Goal: Information Seeking & Learning: Learn about a topic

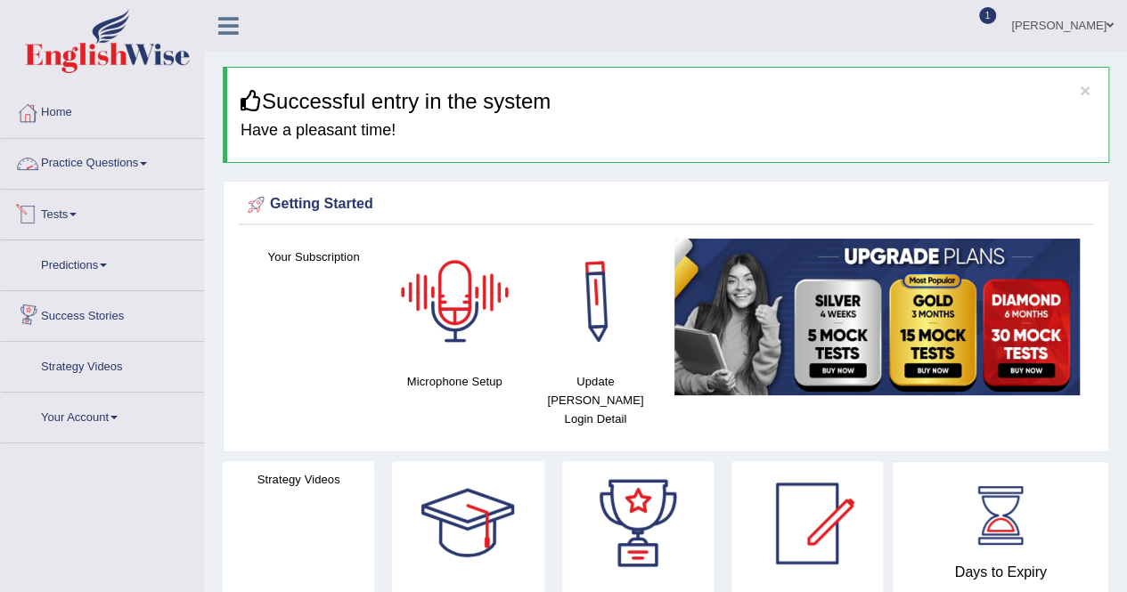
click at [94, 153] on link "Practice Questions" at bounding box center [102, 161] width 203 height 45
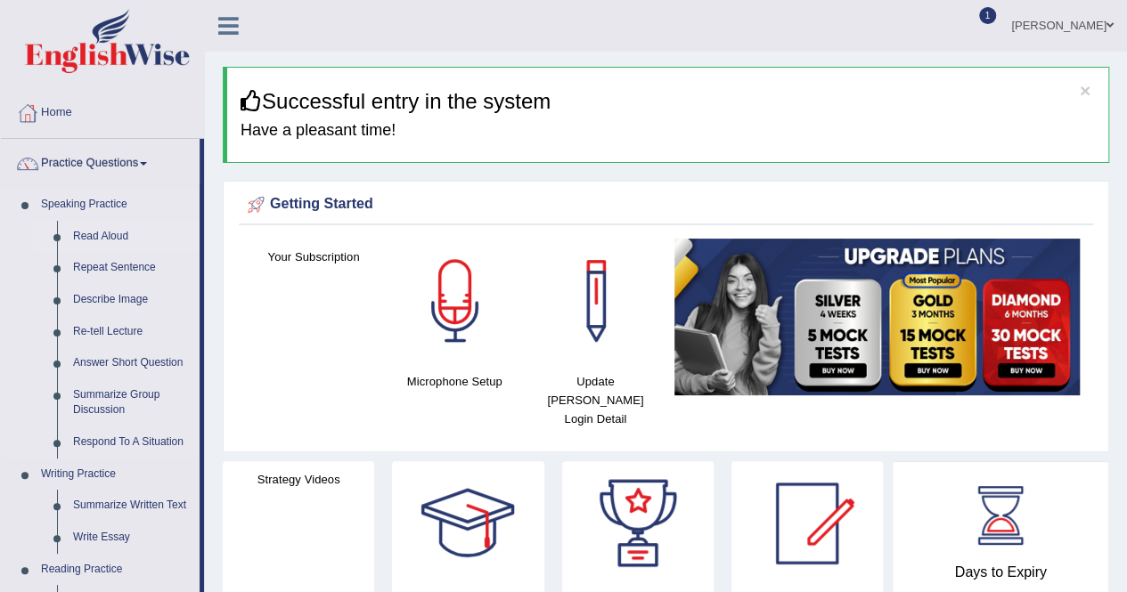
click at [107, 233] on link "Read Aloud" at bounding box center [132, 237] width 134 height 32
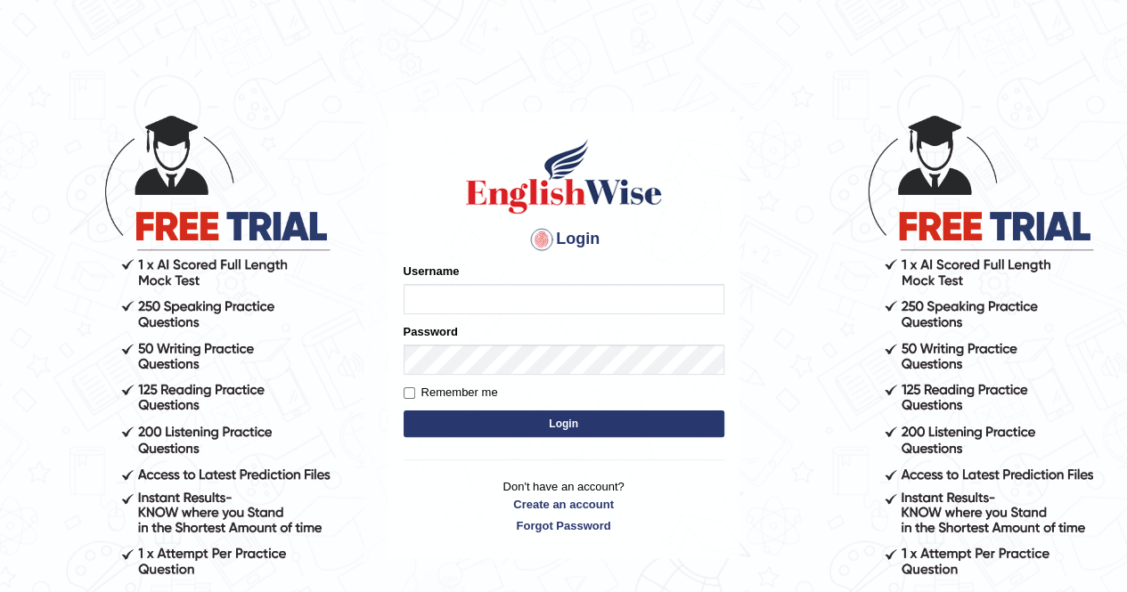
type input "AnjanH"
click at [468, 427] on button "Login" at bounding box center [563, 424] width 321 height 27
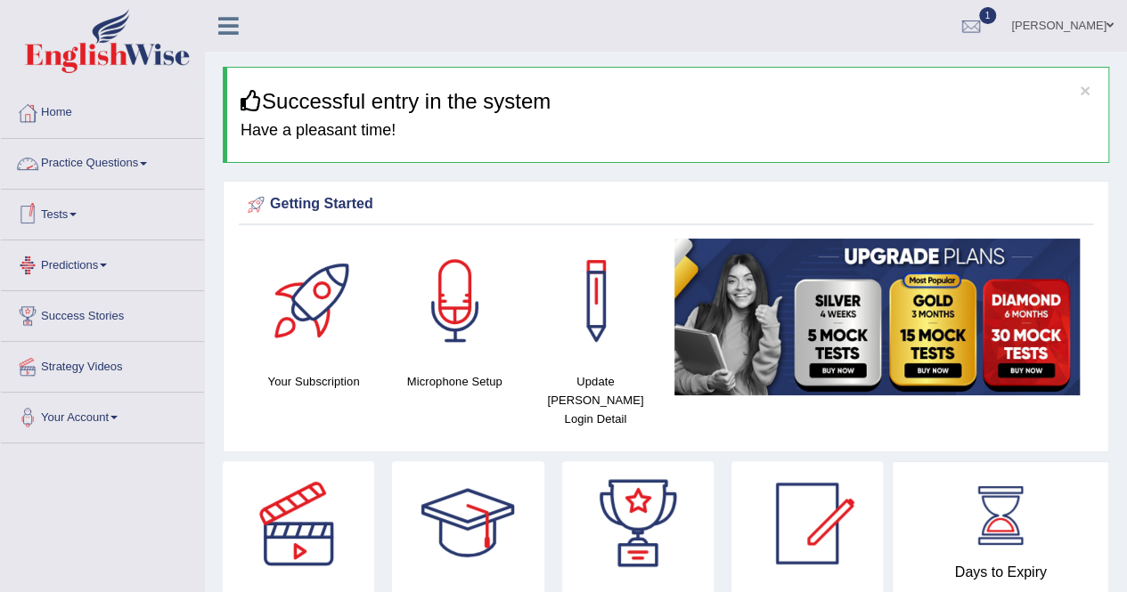
click at [114, 154] on link "Practice Questions" at bounding box center [102, 161] width 203 height 45
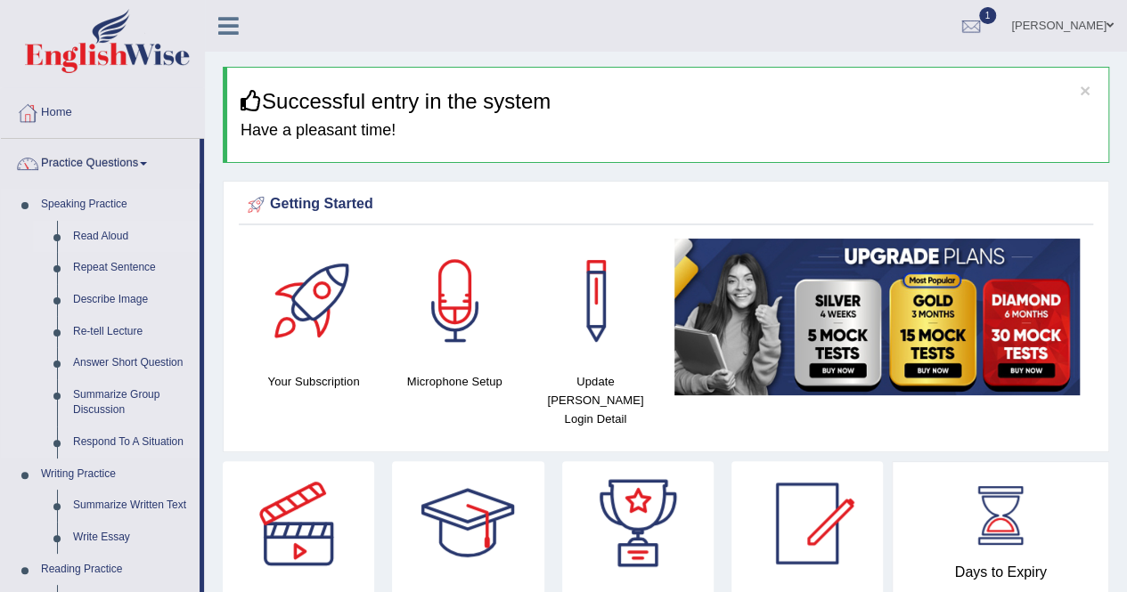
click at [114, 230] on link "Read Aloud" at bounding box center [132, 237] width 134 height 32
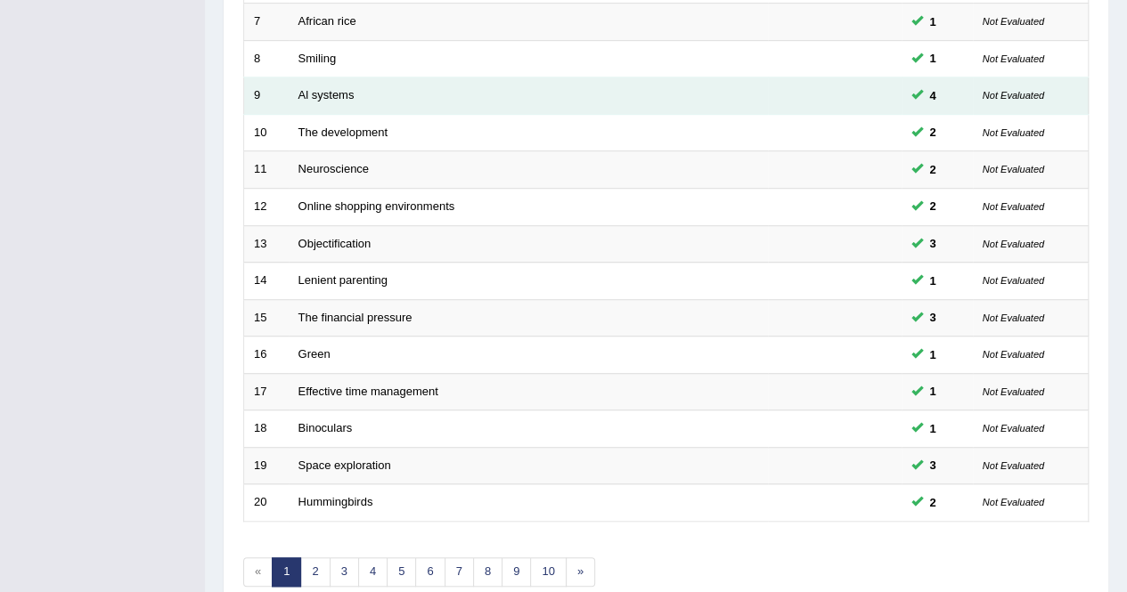
scroll to position [578, 0]
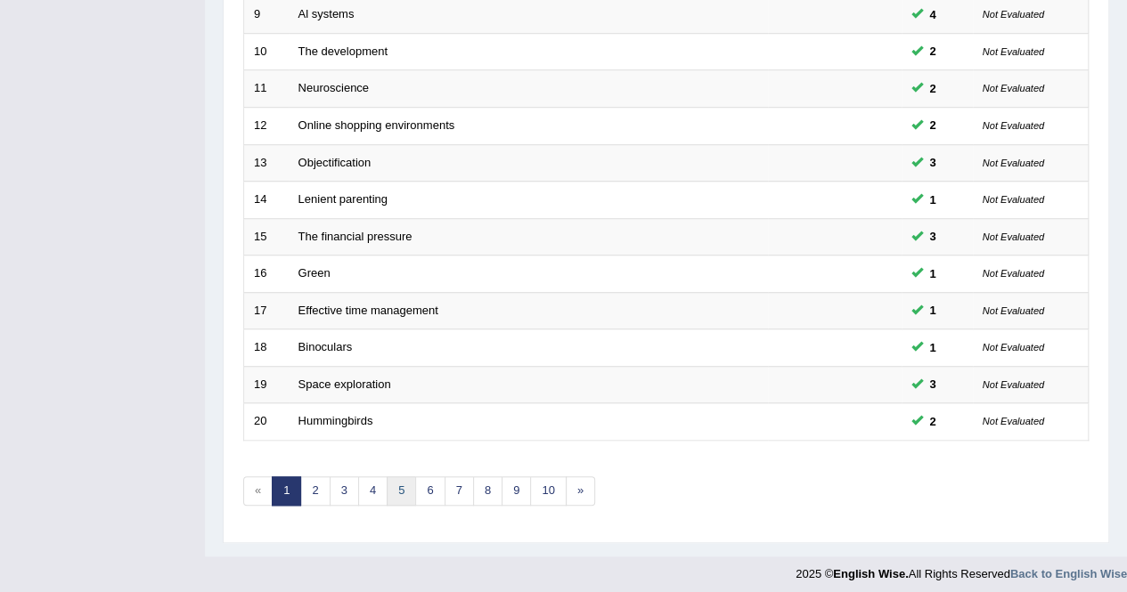
click at [402, 485] on link "5" at bounding box center [401, 490] width 29 height 29
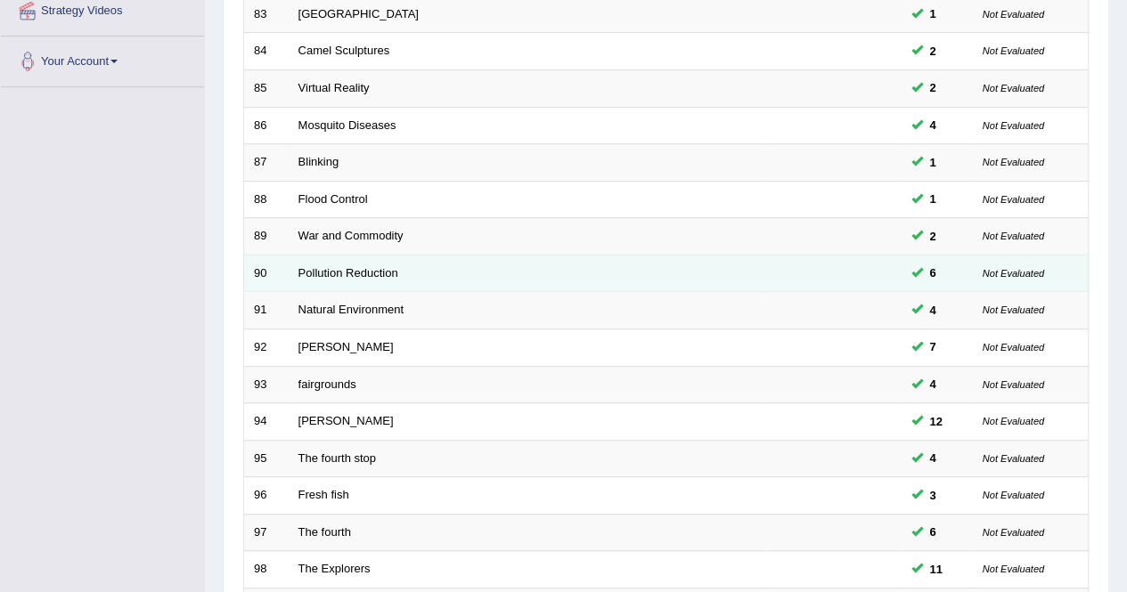
scroll to position [578, 0]
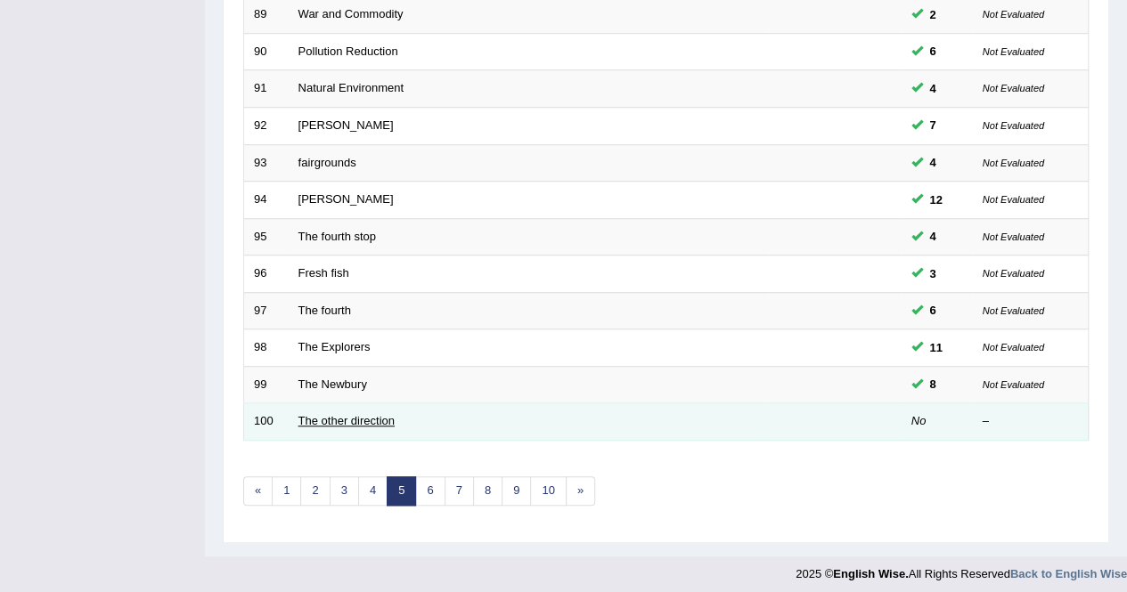
click at [337, 418] on link "The other direction" at bounding box center [346, 420] width 96 height 13
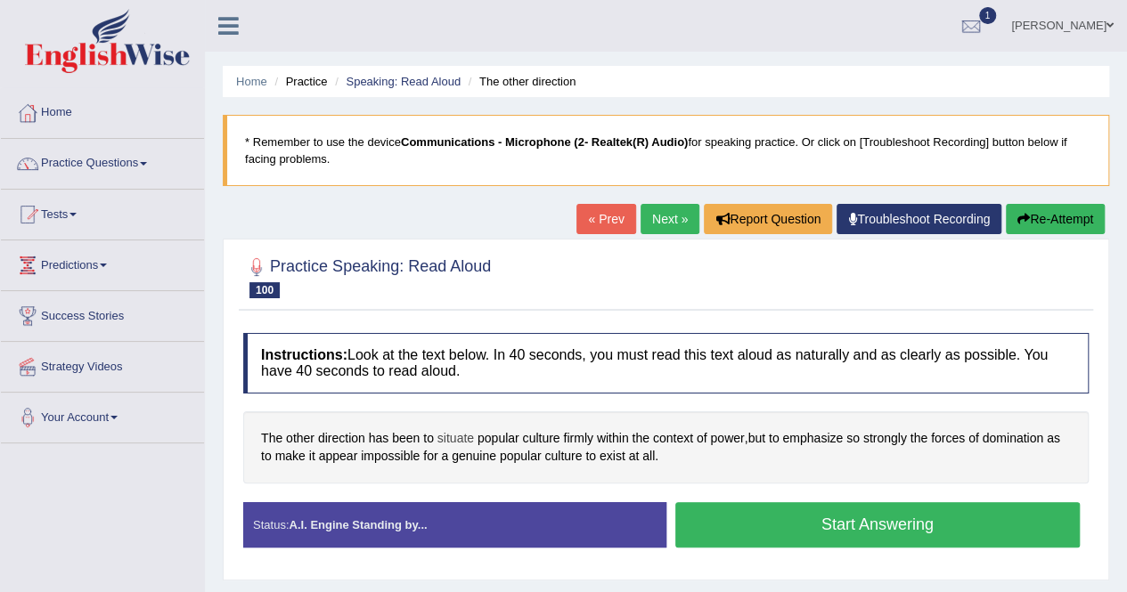
click at [459, 435] on span "situate" at bounding box center [455, 438] width 37 height 19
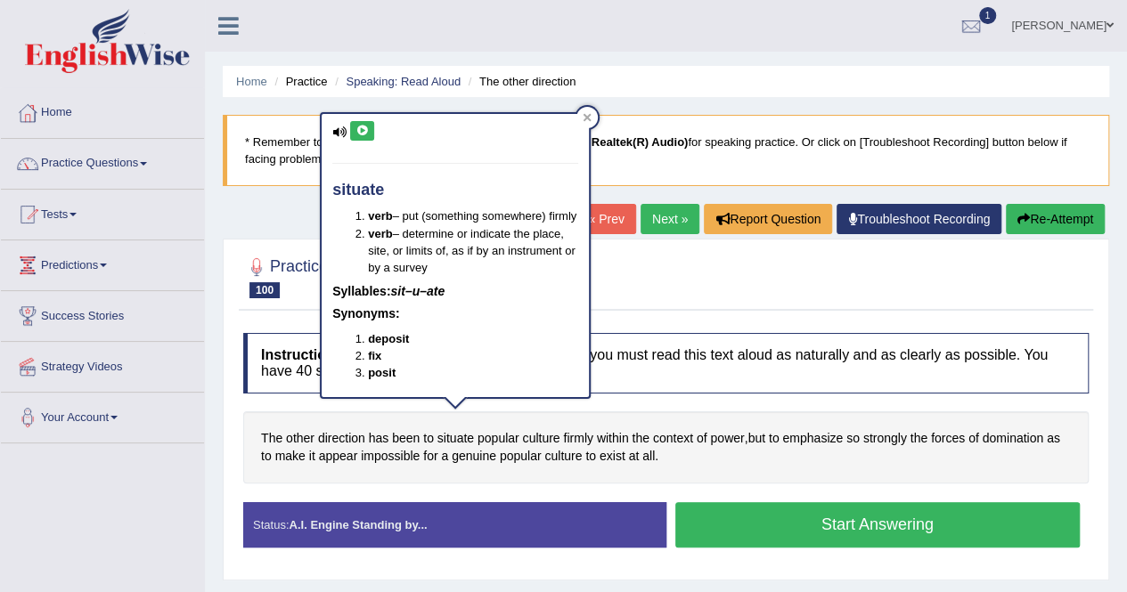
click at [357, 123] on button at bounding box center [362, 131] width 24 height 20
click at [589, 120] on icon at bounding box center [586, 117] width 9 height 9
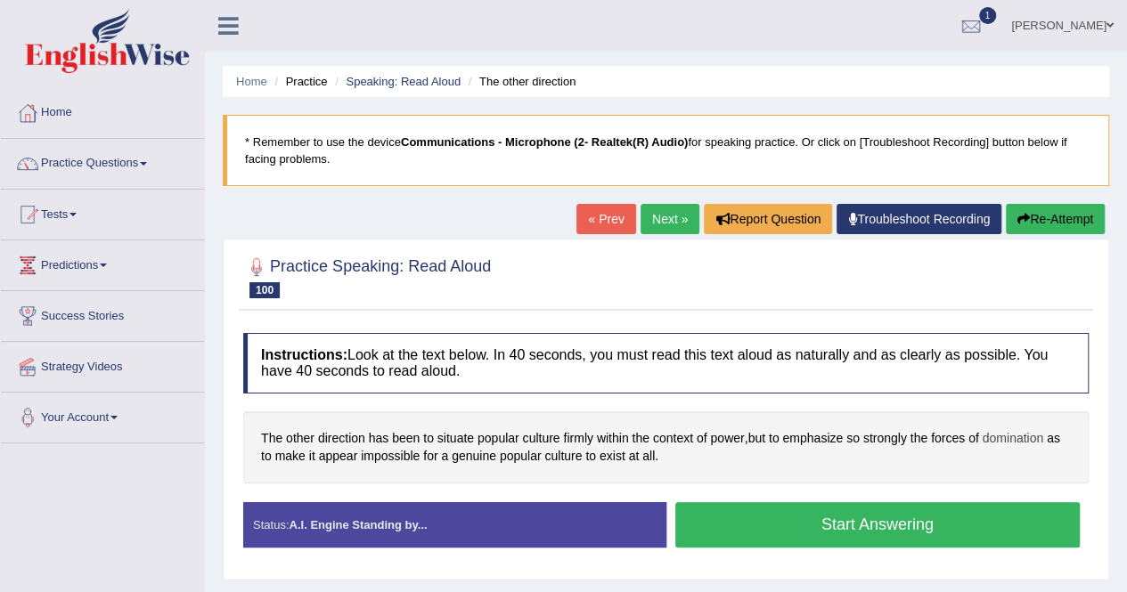
click at [1014, 435] on span "domination" at bounding box center [1012, 438] width 61 height 19
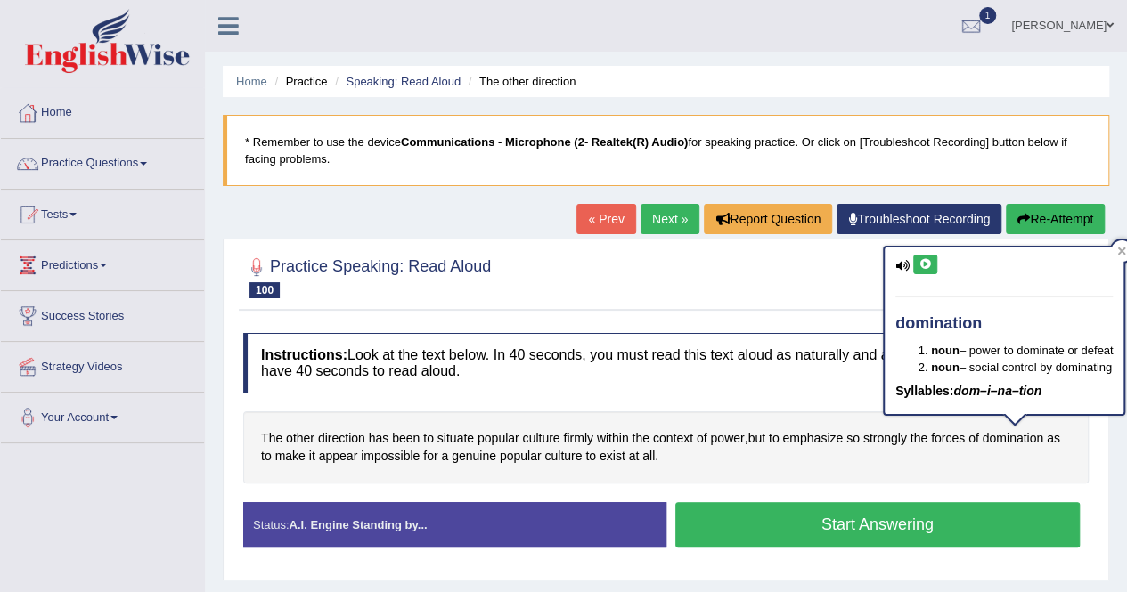
click at [932, 261] on button at bounding box center [925, 265] width 24 height 20
click at [1122, 249] on icon at bounding box center [1122, 251] width 8 height 8
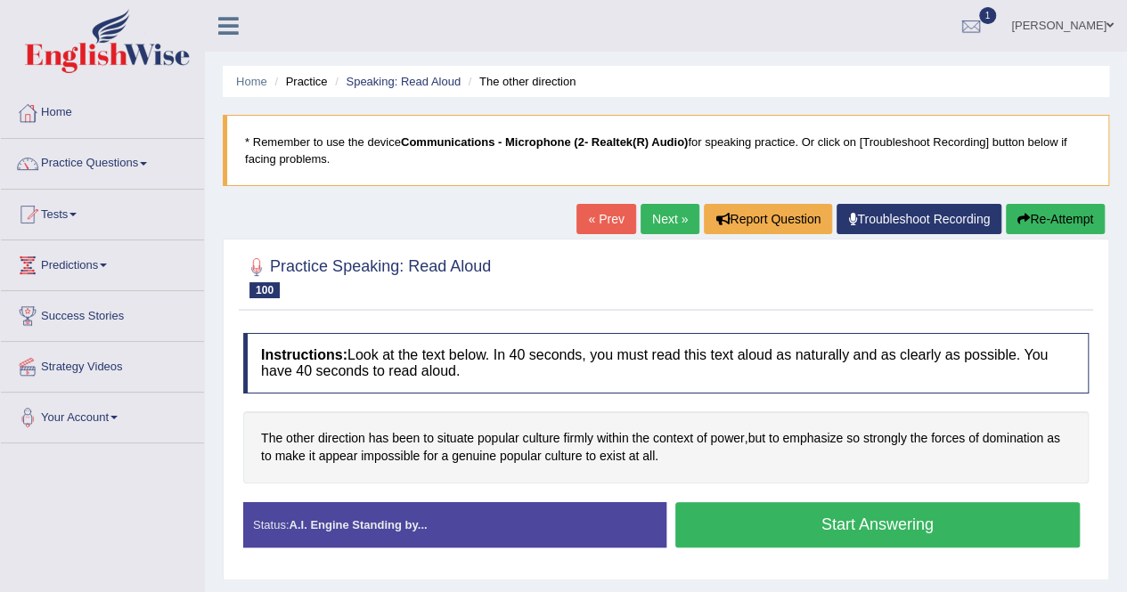
click at [802, 525] on button "Start Answering" at bounding box center [877, 524] width 405 height 45
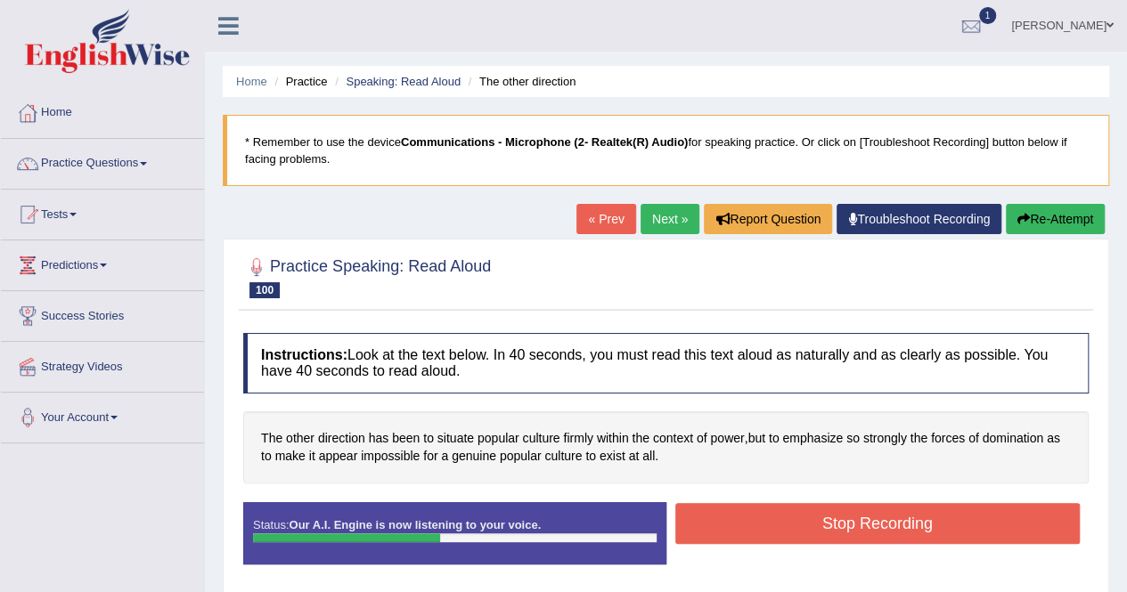
click at [753, 528] on button "Stop Recording" at bounding box center [877, 523] width 405 height 41
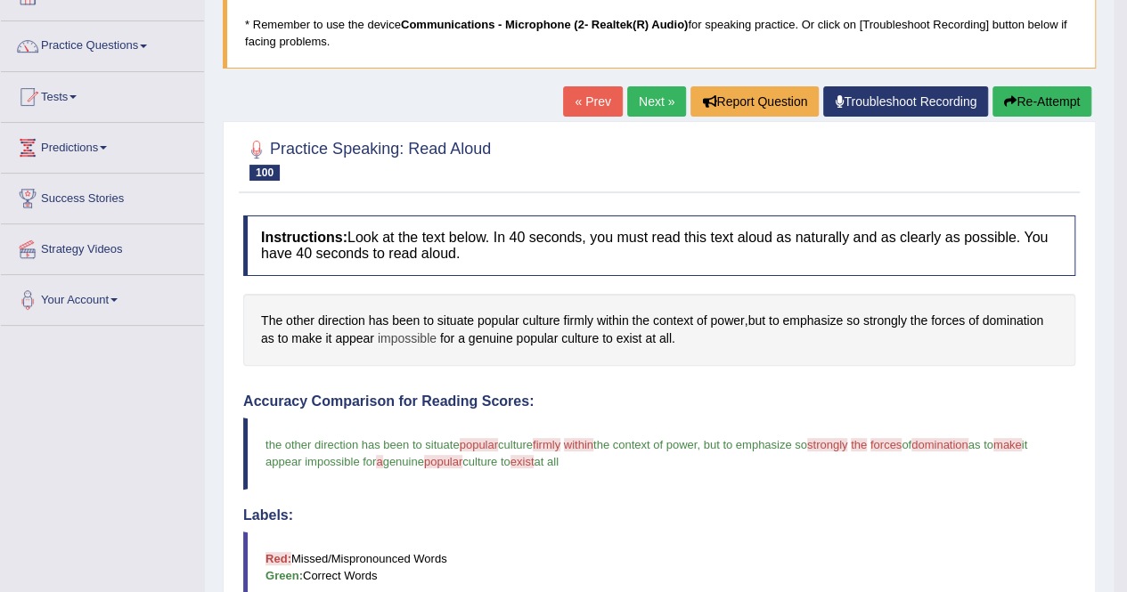
scroll to position [89, 0]
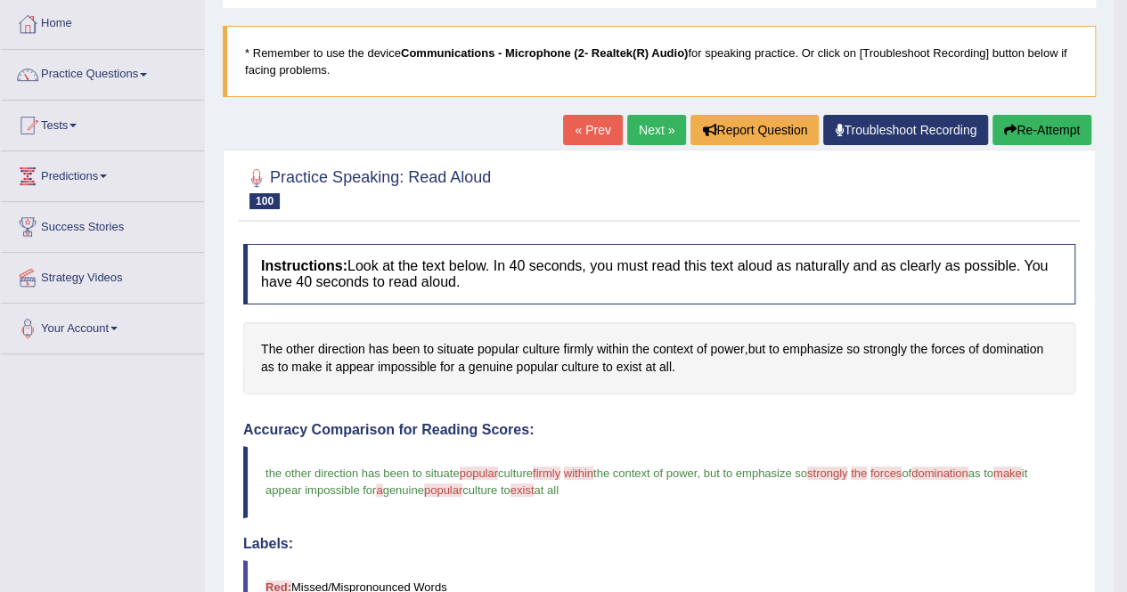
click at [634, 130] on link "Next »" at bounding box center [656, 130] width 59 height 30
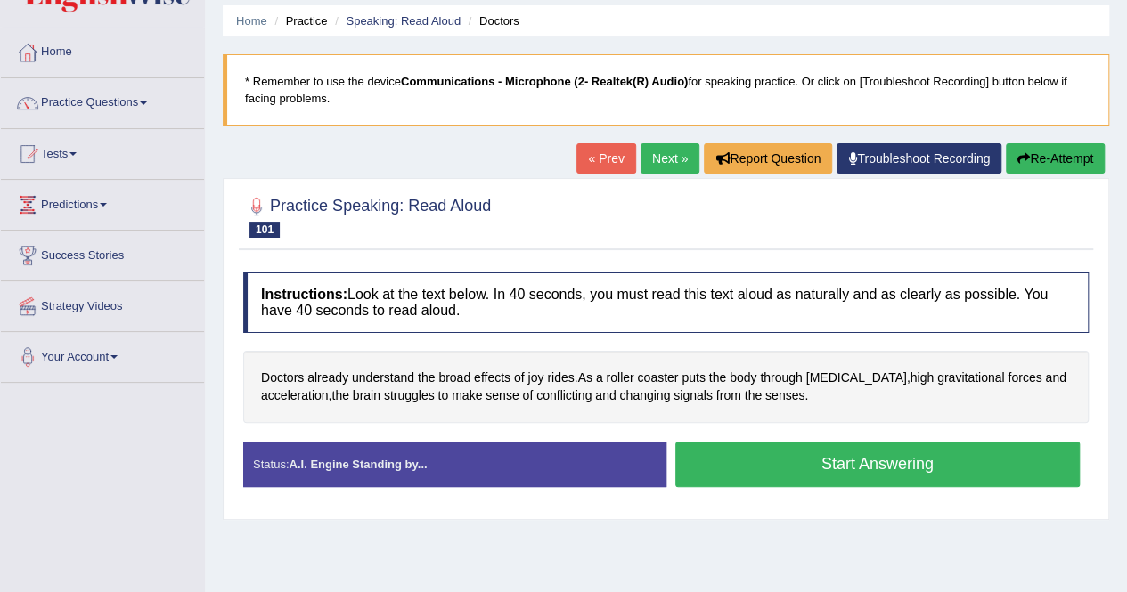
scroll to position [89, 0]
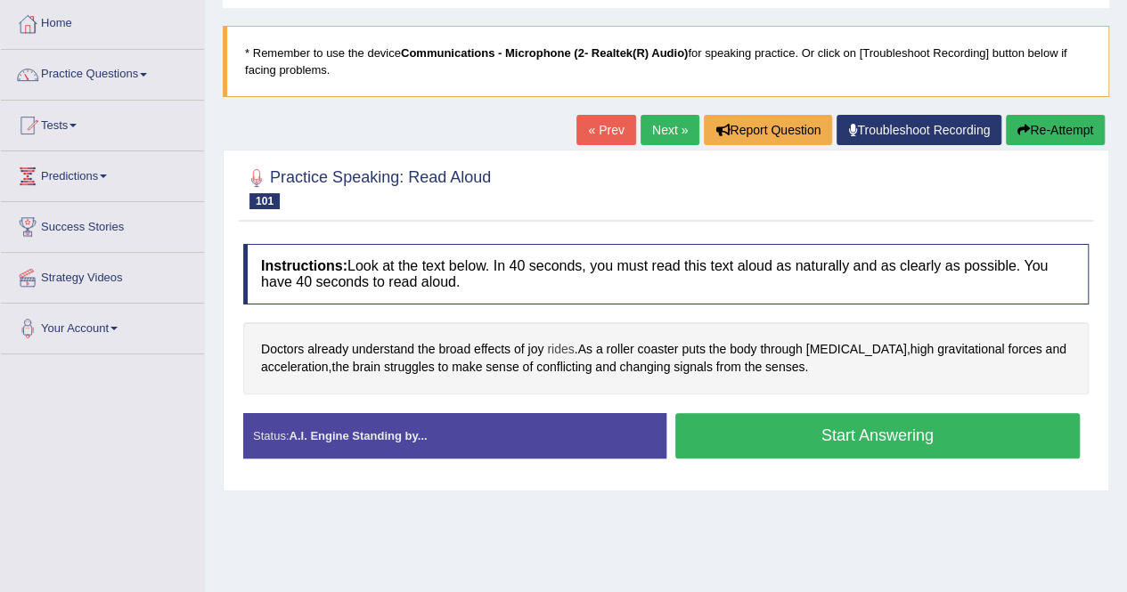
click at [563, 346] on span "rides" at bounding box center [560, 349] width 27 height 19
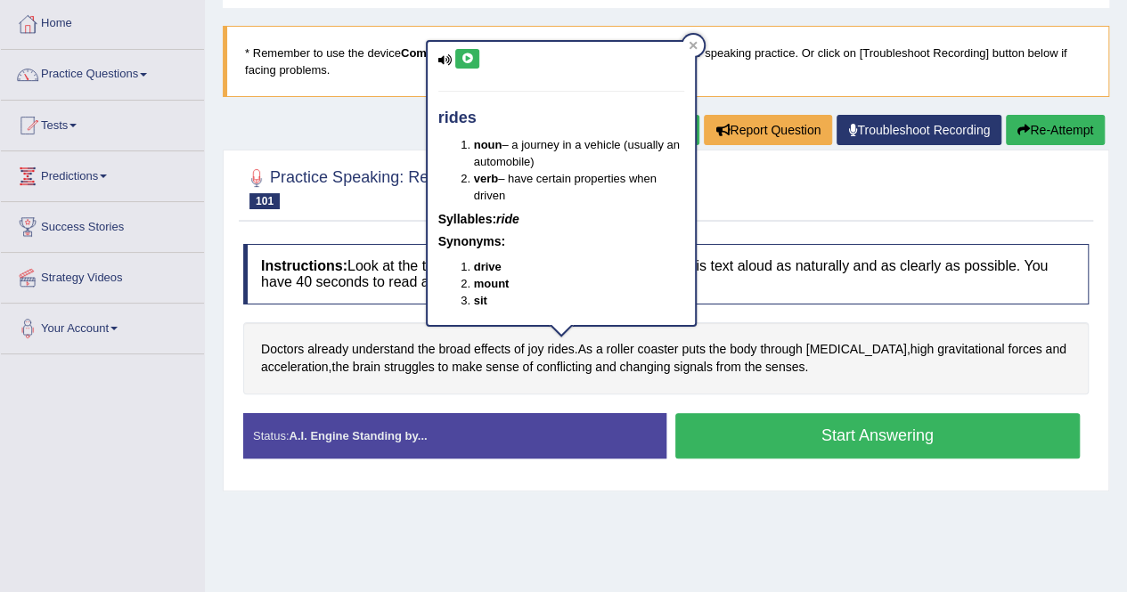
click at [465, 59] on icon at bounding box center [466, 58] width 13 height 11
click at [702, 48] on div at bounding box center [692, 45] width 21 height 21
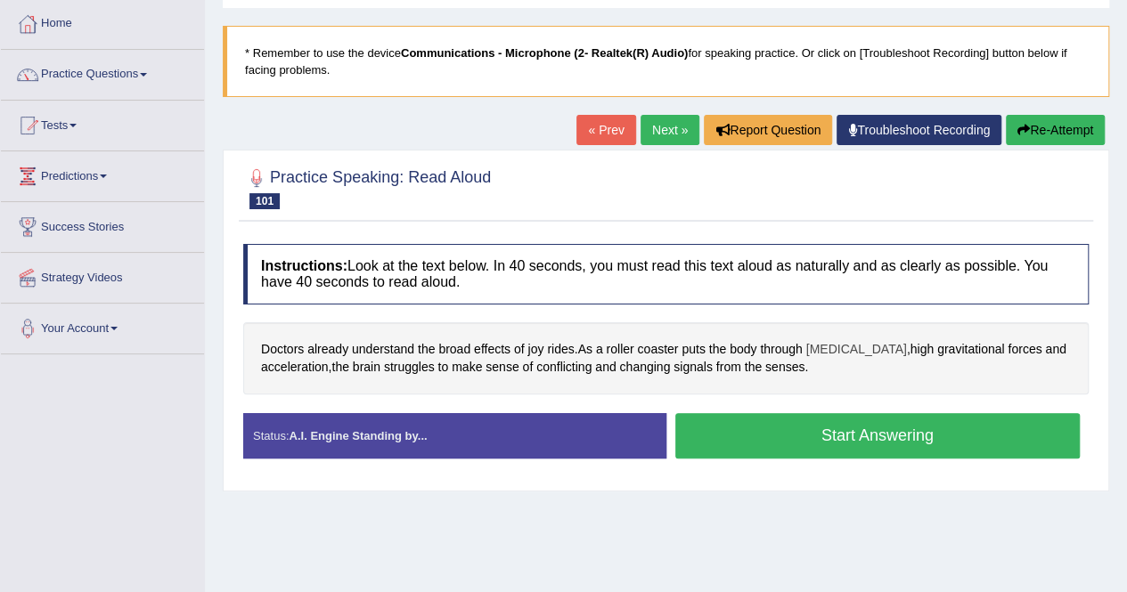
click at [840, 346] on span "[MEDICAL_DATA]" at bounding box center [856, 349] width 101 height 19
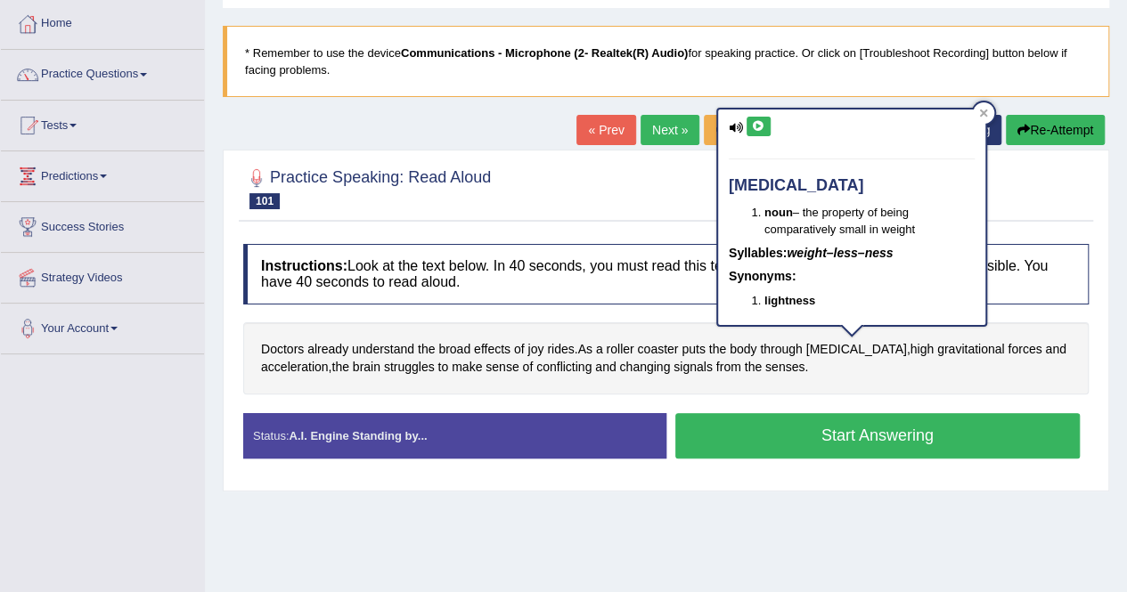
click at [750, 125] on button at bounding box center [758, 127] width 24 height 20
click at [986, 111] on icon at bounding box center [983, 113] width 9 height 9
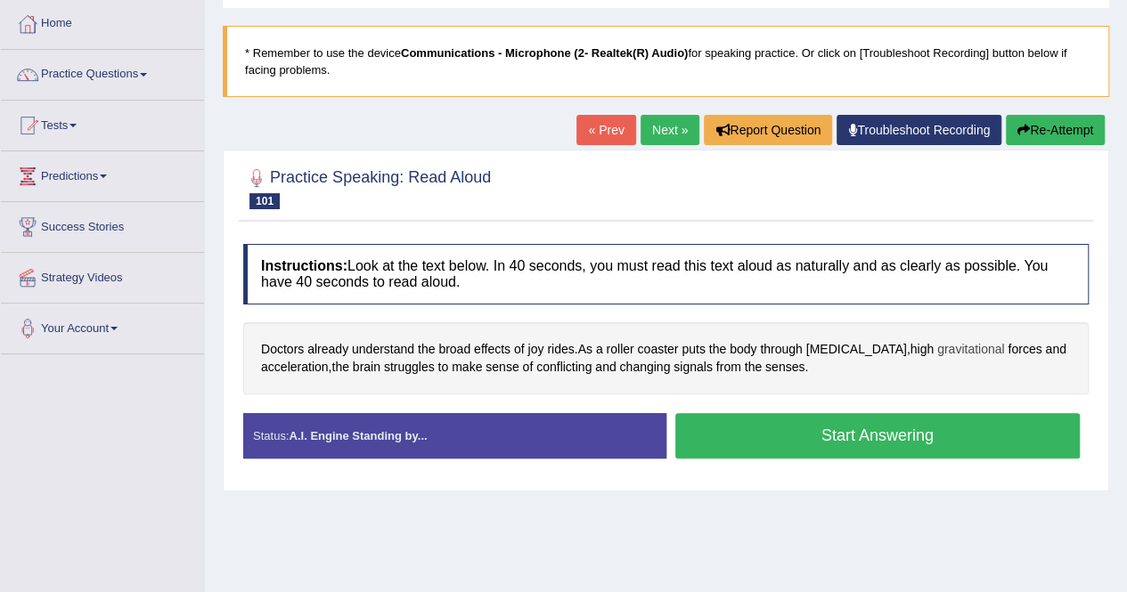
click at [963, 345] on span "gravitational" at bounding box center [971, 349] width 68 height 19
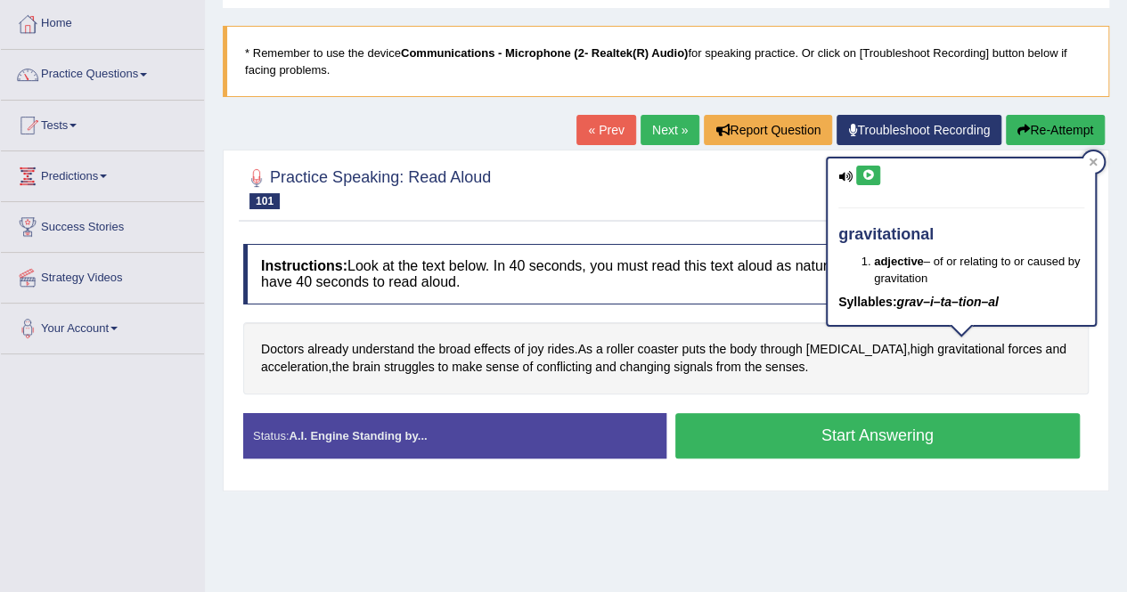
click at [870, 180] on button at bounding box center [868, 176] width 24 height 20
click at [1093, 163] on icon at bounding box center [1092, 162] width 9 height 9
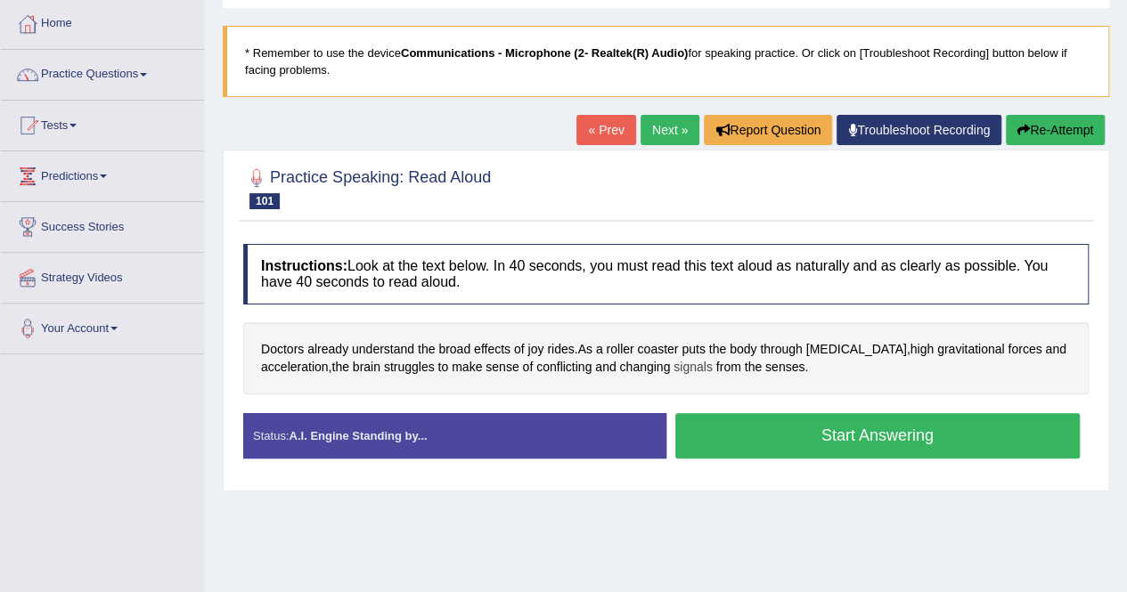
click at [696, 363] on span "signals" at bounding box center [692, 367] width 39 height 19
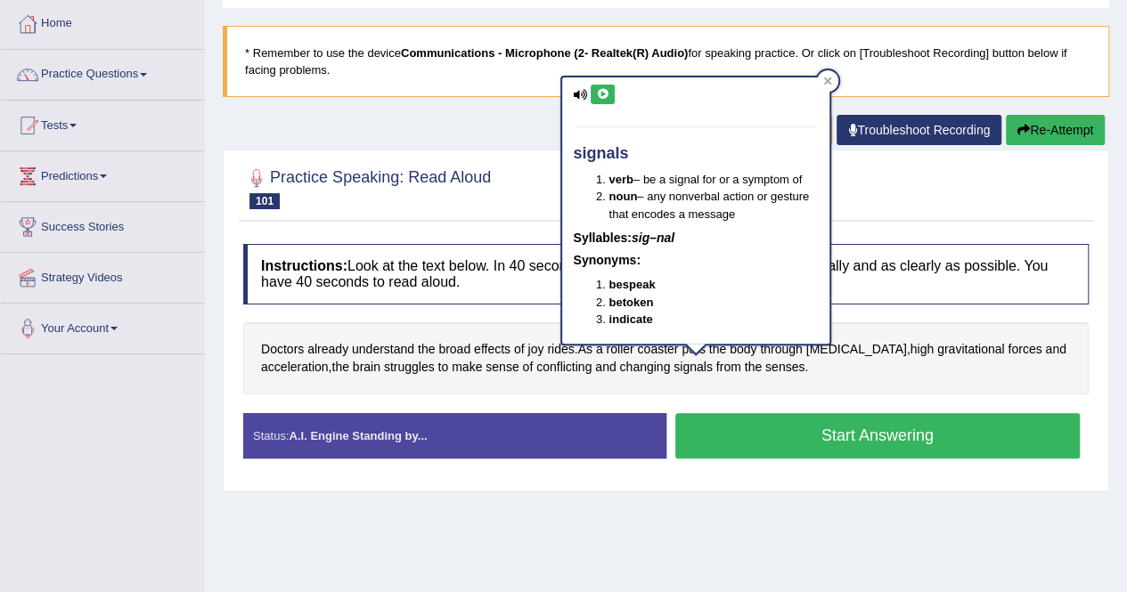
click at [610, 95] on button at bounding box center [602, 95] width 24 height 20
click at [826, 83] on icon at bounding box center [827, 81] width 9 height 9
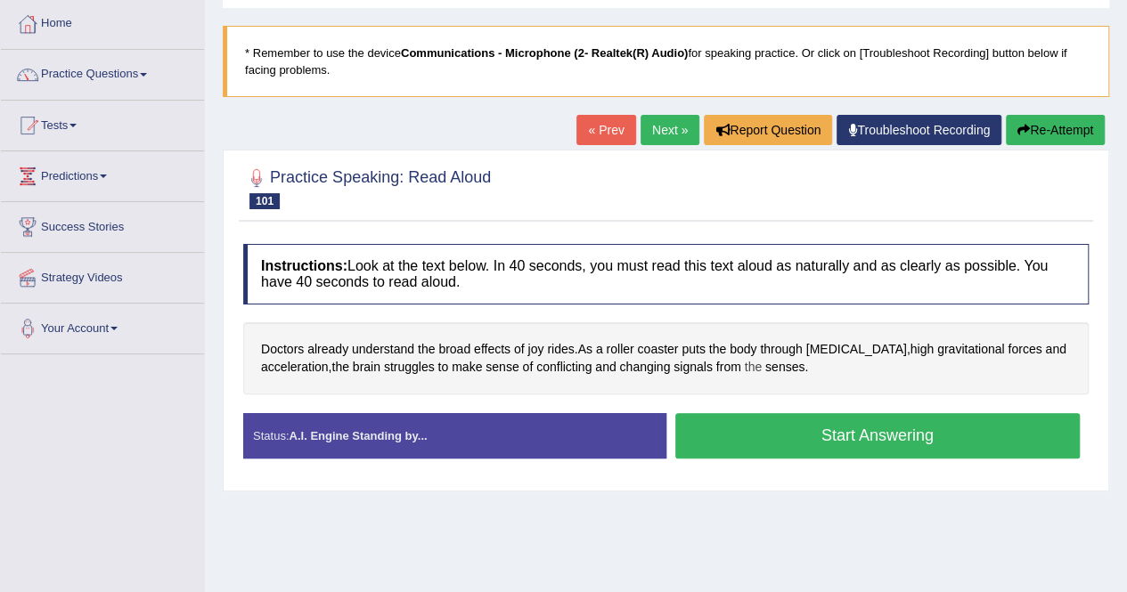
click at [748, 362] on span "the" at bounding box center [753, 367] width 17 height 19
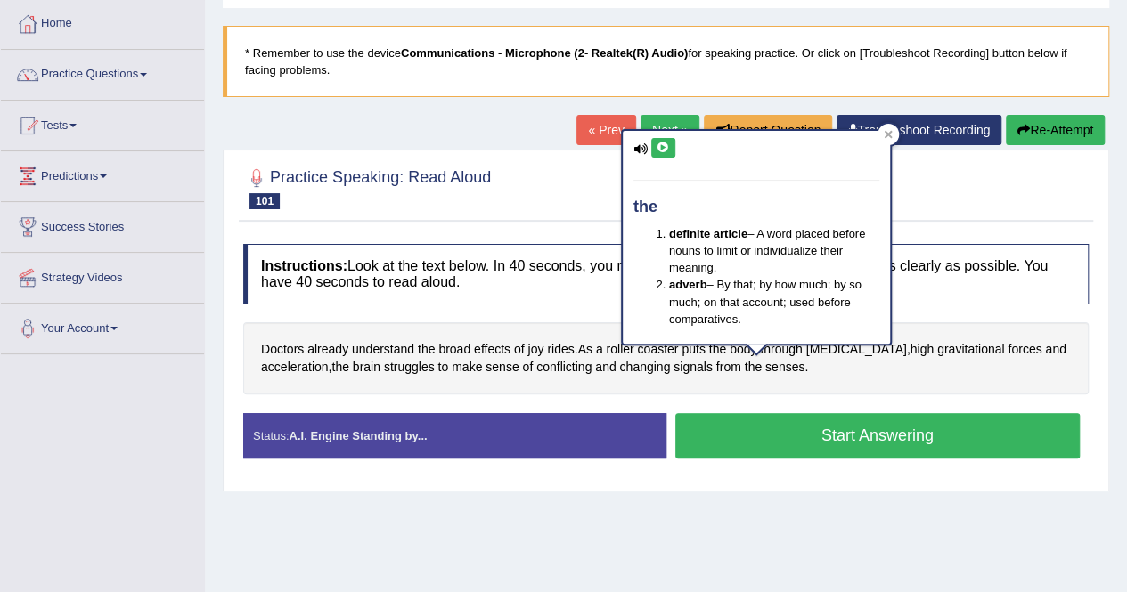
click at [667, 148] on icon at bounding box center [662, 147] width 13 height 11
click at [893, 133] on div at bounding box center [887, 134] width 21 height 21
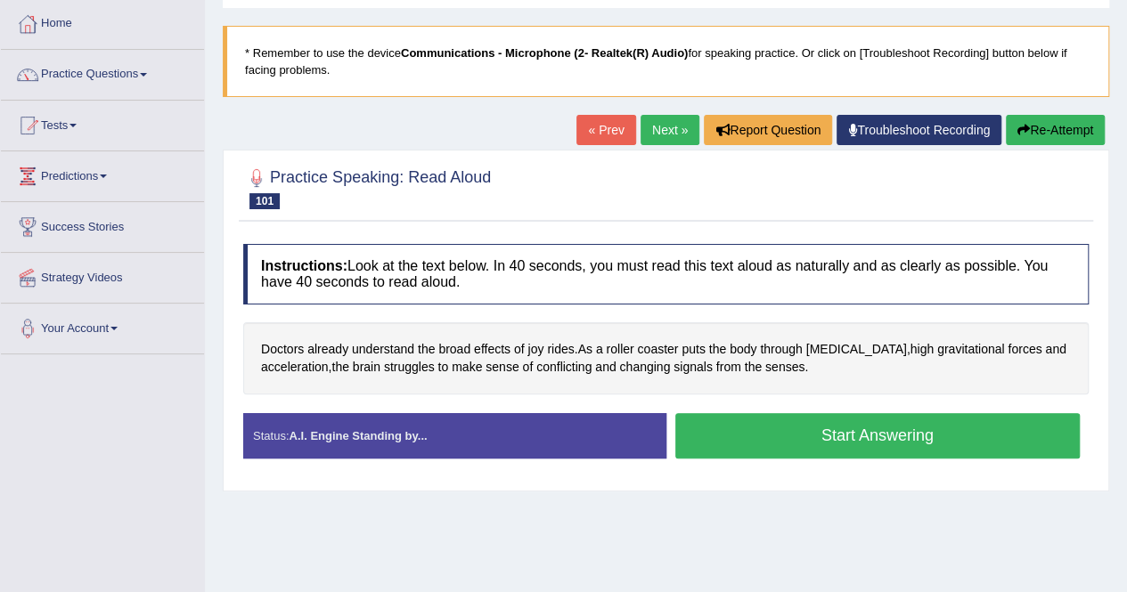
click at [836, 439] on button "Start Answering" at bounding box center [877, 435] width 405 height 45
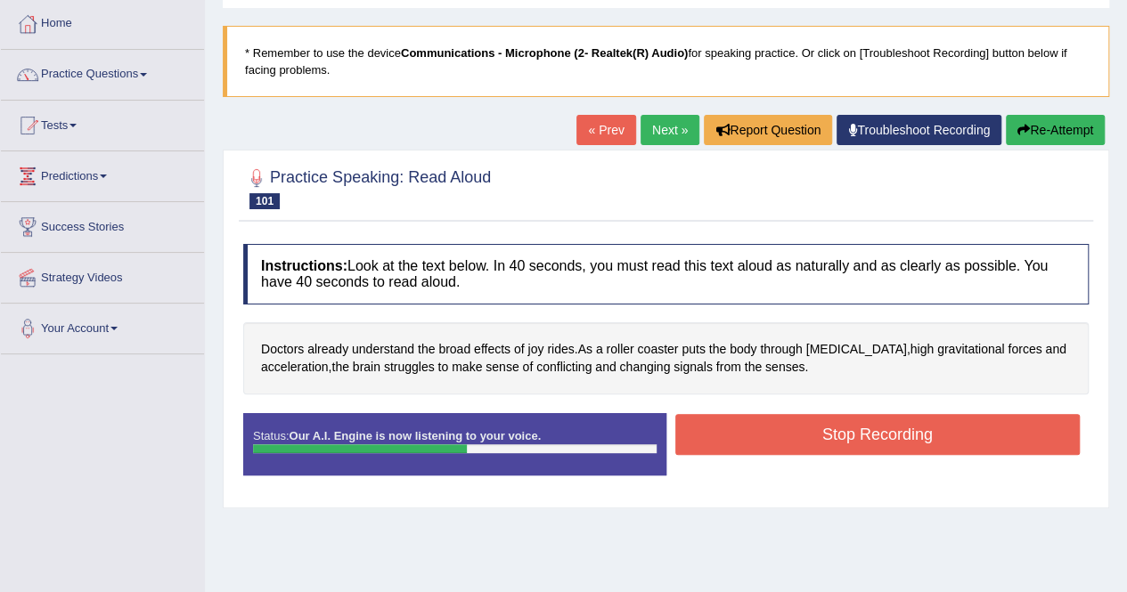
click at [793, 436] on button "Stop Recording" at bounding box center [877, 434] width 405 height 41
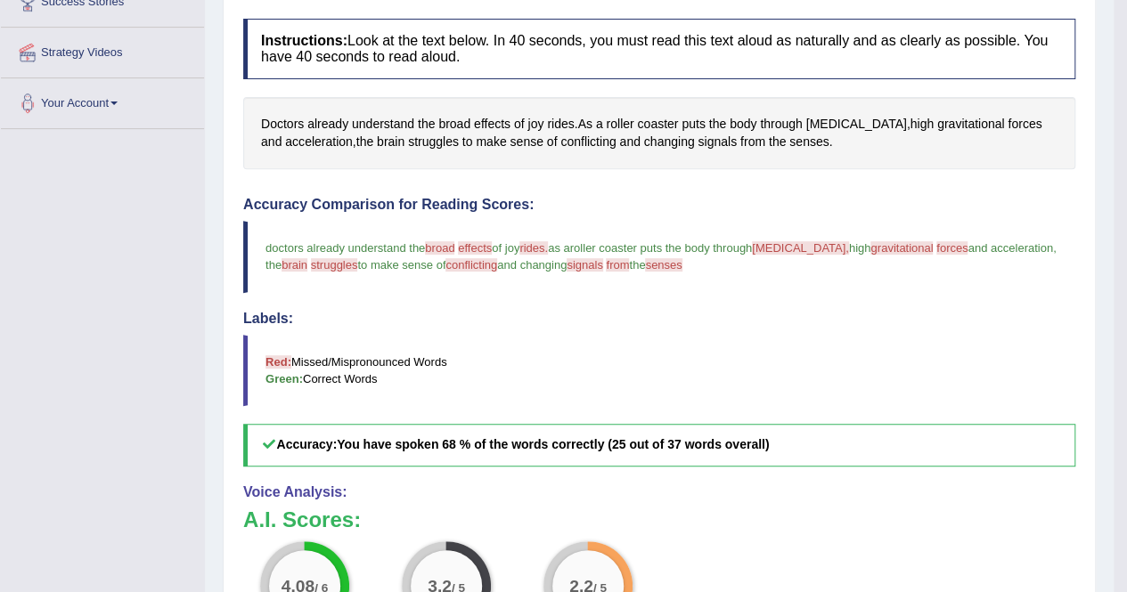
scroll to position [178, 0]
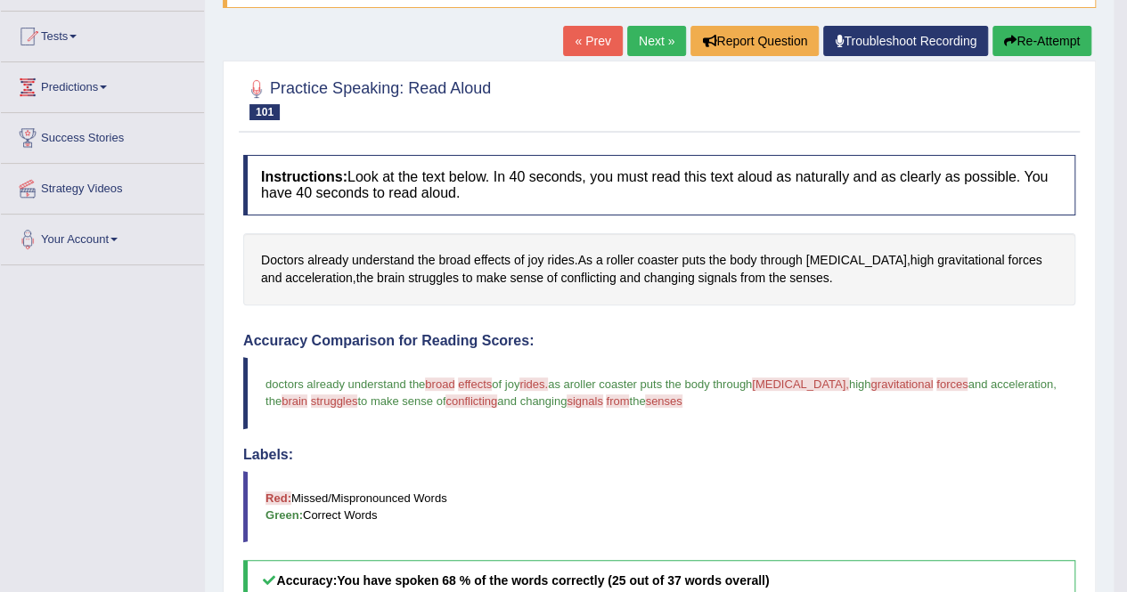
click at [1056, 39] on button "Re-Attempt" at bounding box center [1041, 41] width 99 height 30
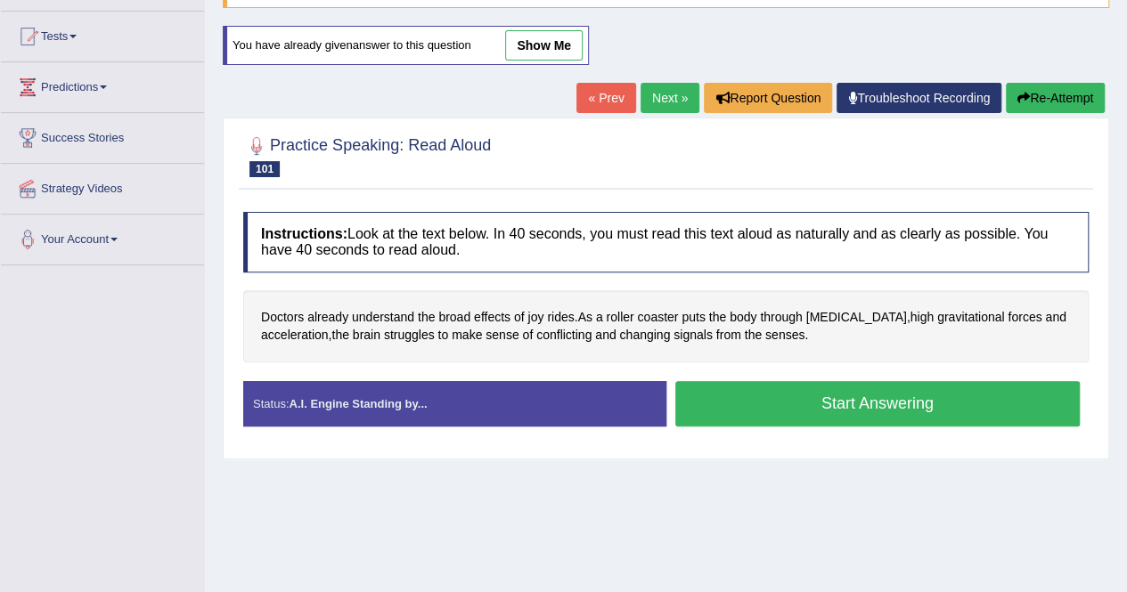
click at [822, 396] on button "Start Answering" at bounding box center [877, 403] width 405 height 45
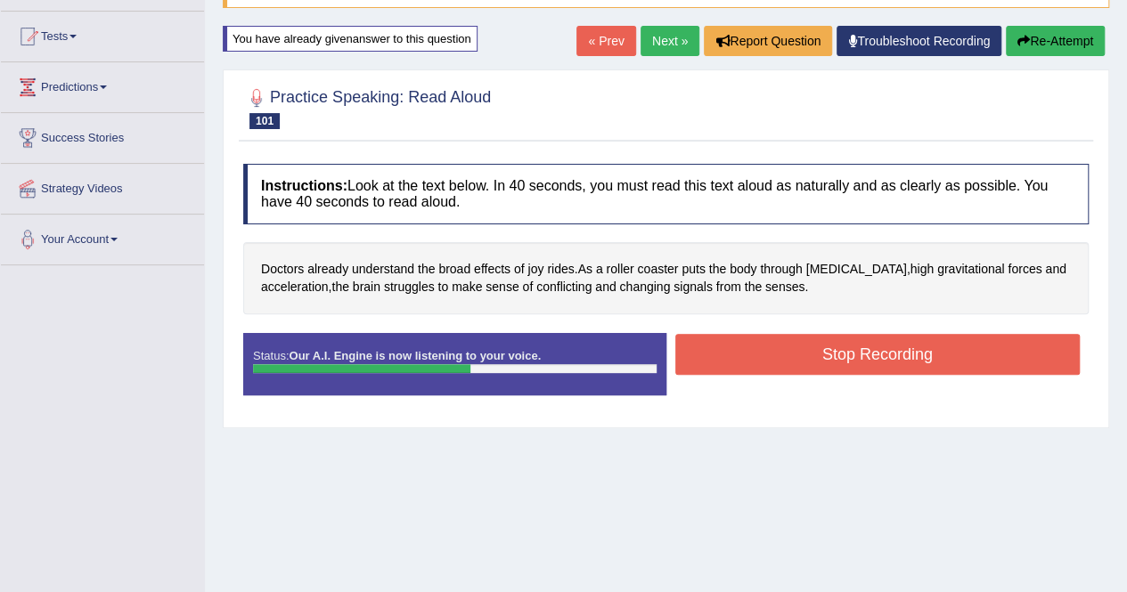
click at [815, 348] on button "Stop Recording" at bounding box center [877, 354] width 405 height 41
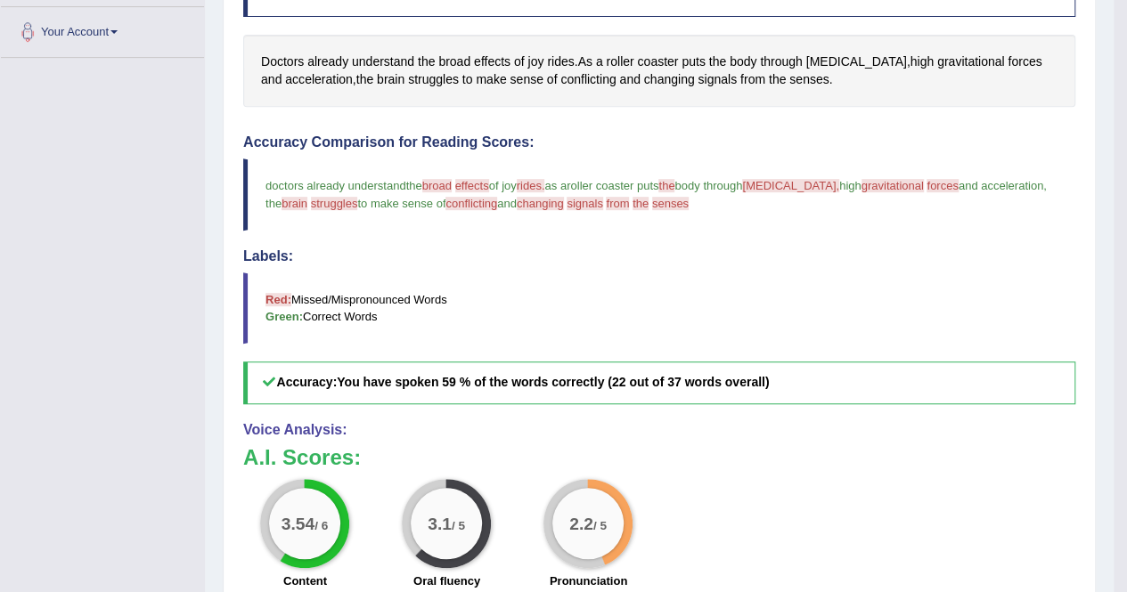
scroll to position [178, 0]
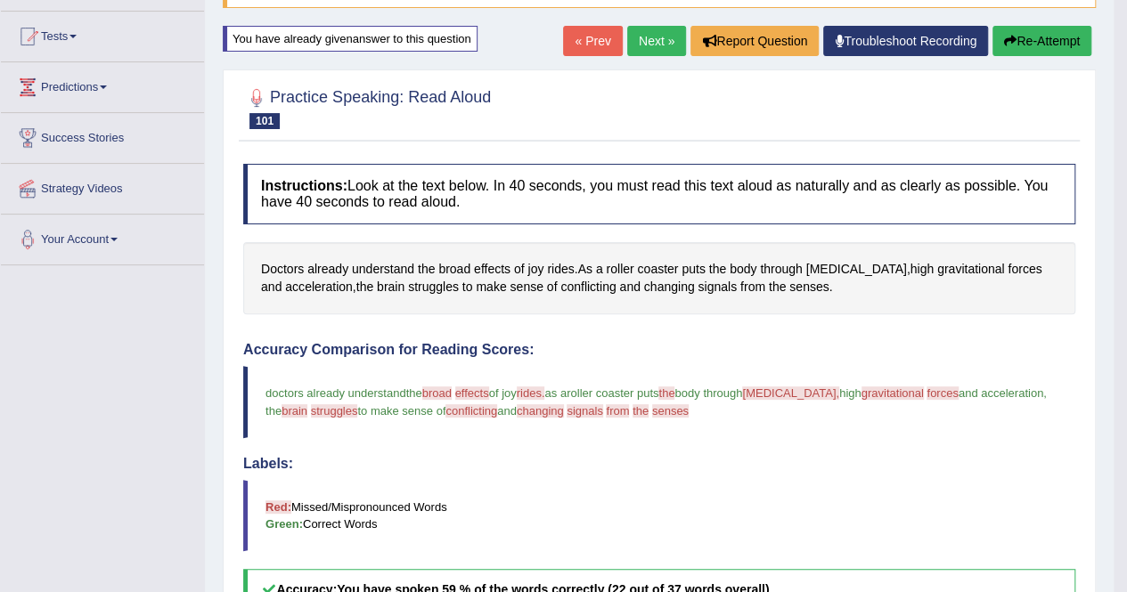
drag, startPoint x: 1046, startPoint y: 46, endPoint x: 999, endPoint y: 177, distance: 138.9
click at [1045, 46] on button "Re-Attempt" at bounding box center [1041, 41] width 99 height 30
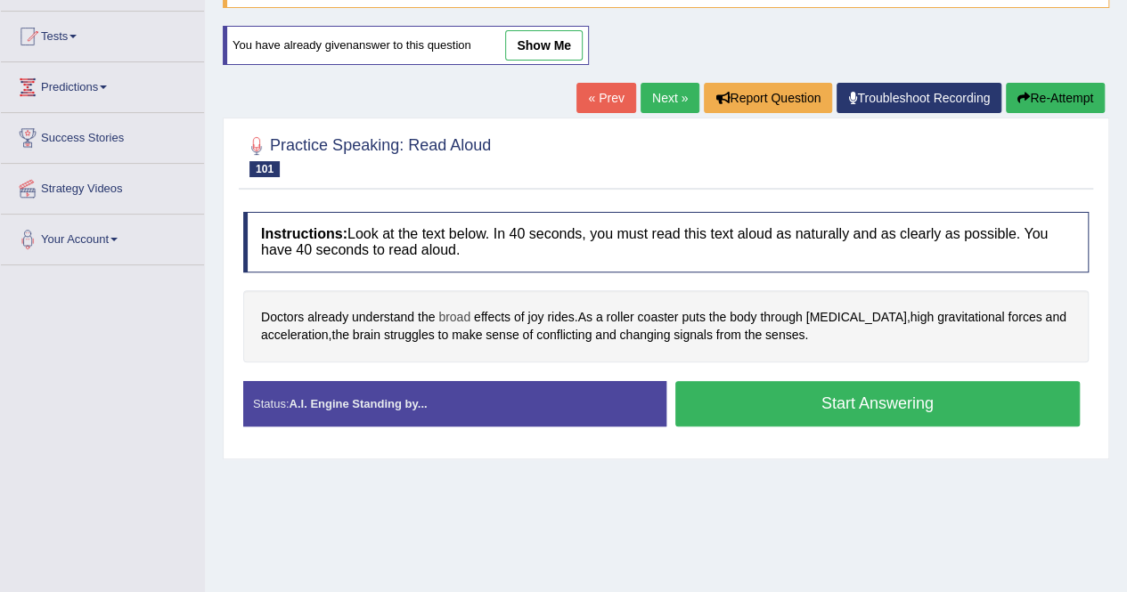
click at [460, 316] on span "broad" at bounding box center [454, 317] width 32 height 19
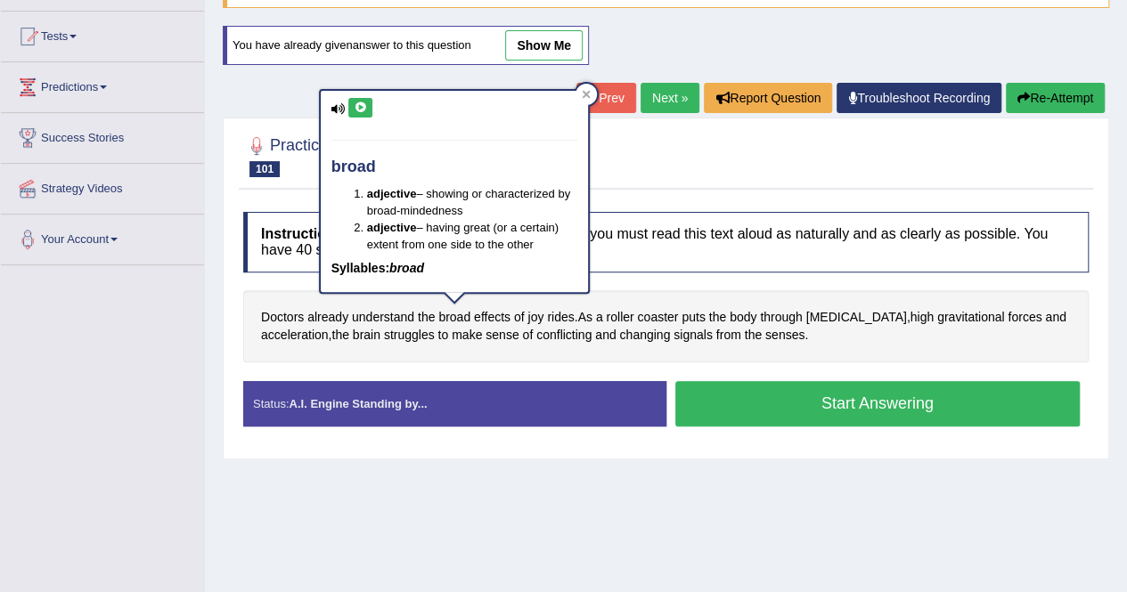
drag, startPoint x: 360, startPoint y: 107, endPoint x: 357, endPoint y: 138, distance: 31.3
click at [360, 107] on icon at bounding box center [360, 107] width 13 height 11
click at [590, 97] on div at bounding box center [585, 94] width 21 height 21
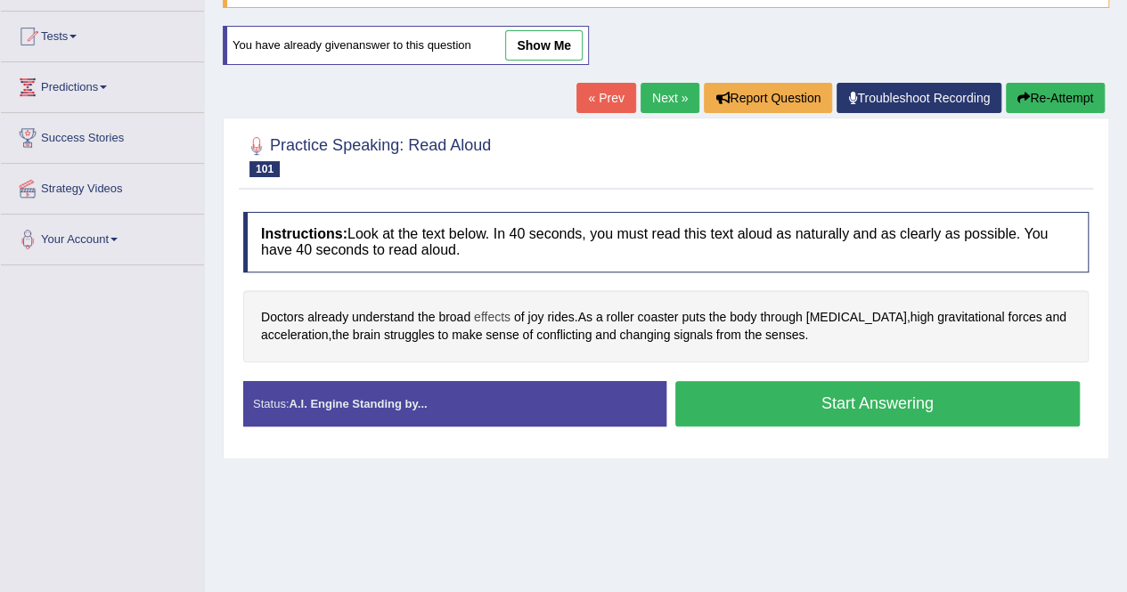
click at [501, 308] on span "effects" at bounding box center [492, 317] width 37 height 19
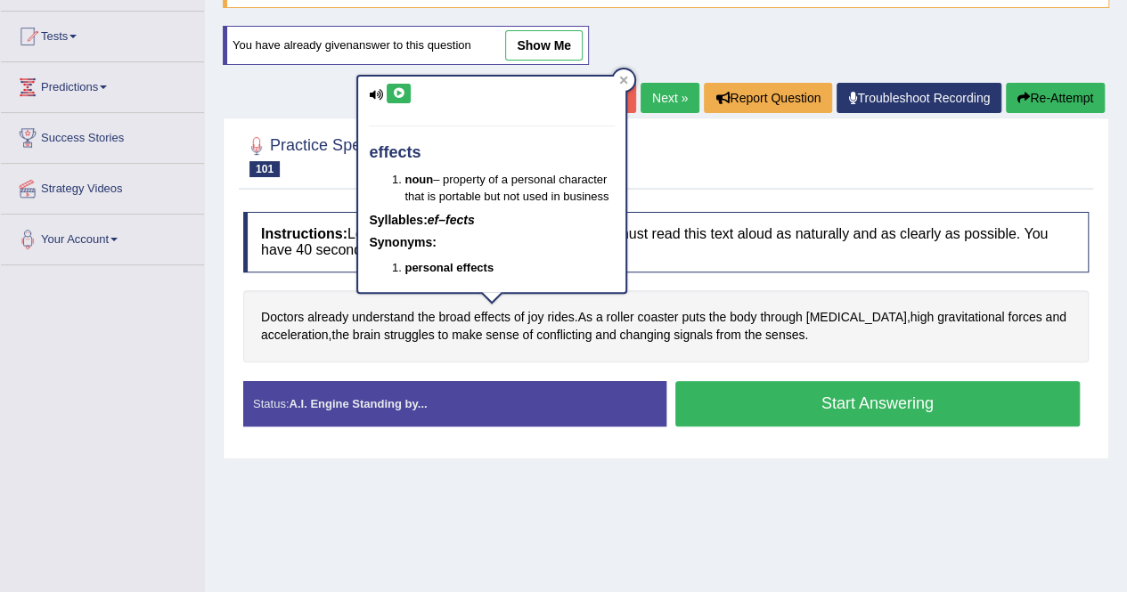
click at [397, 90] on icon at bounding box center [398, 93] width 13 height 11
click at [629, 79] on div at bounding box center [623, 79] width 21 height 21
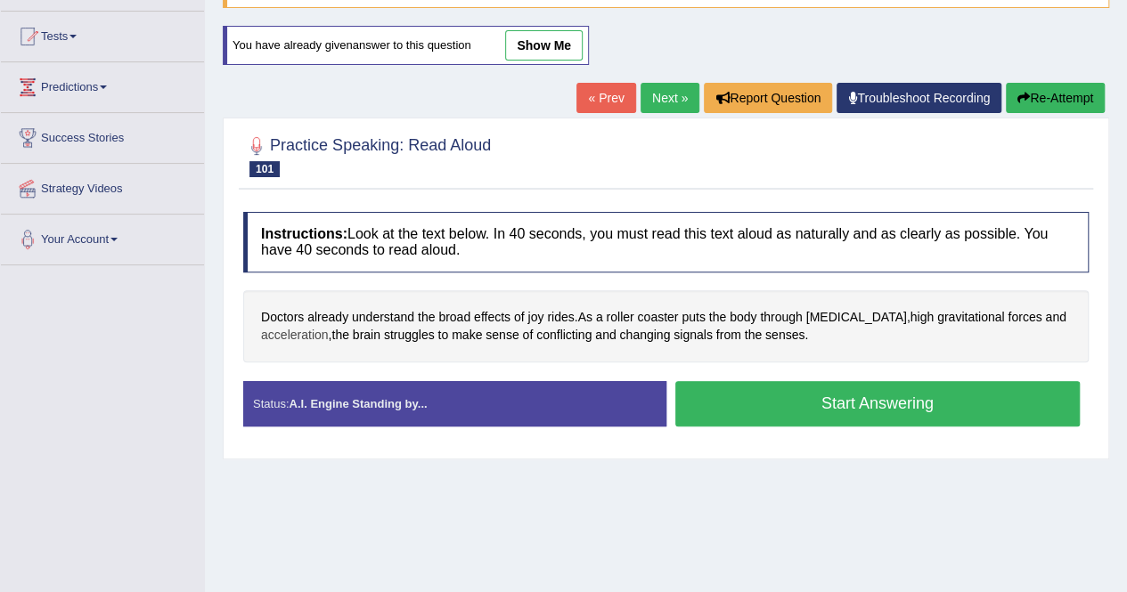
click at [294, 333] on span "acceleration" at bounding box center [295, 335] width 68 height 19
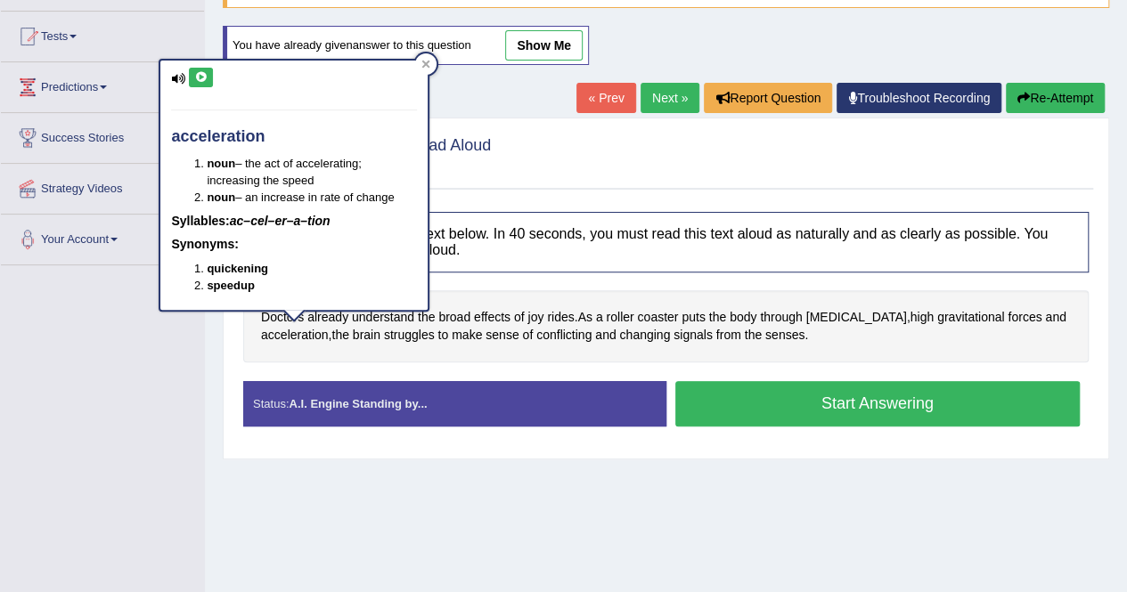
click at [197, 78] on icon at bounding box center [200, 77] width 13 height 11
click at [426, 67] on icon at bounding box center [425, 64] width 9 height 9
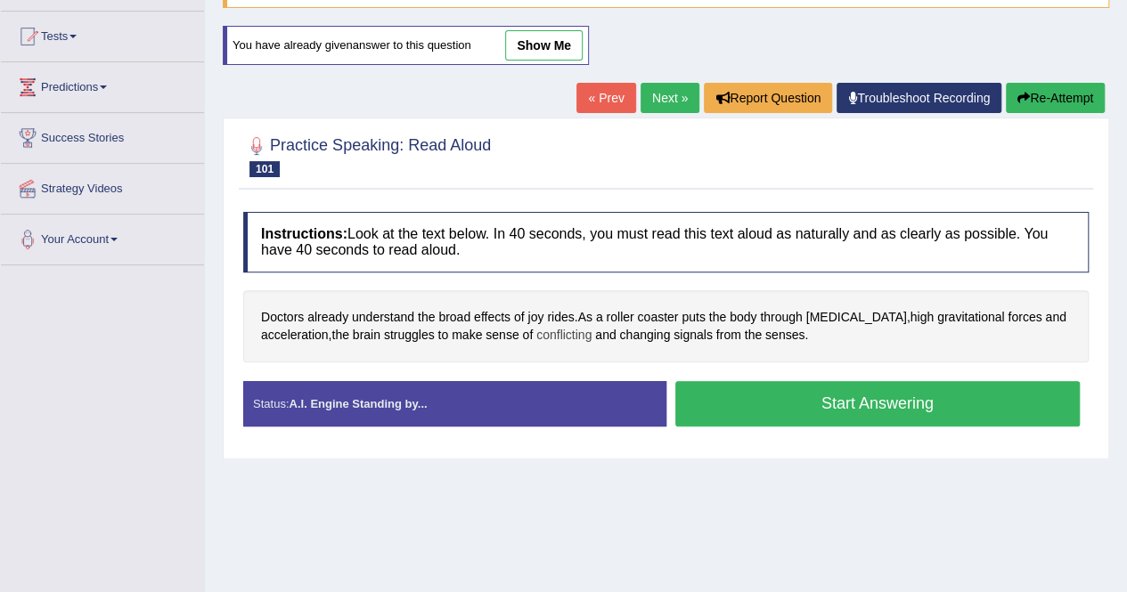
click at [583, 338] on span "conflicting" at bounding box center [563, 335] width 55 height 19
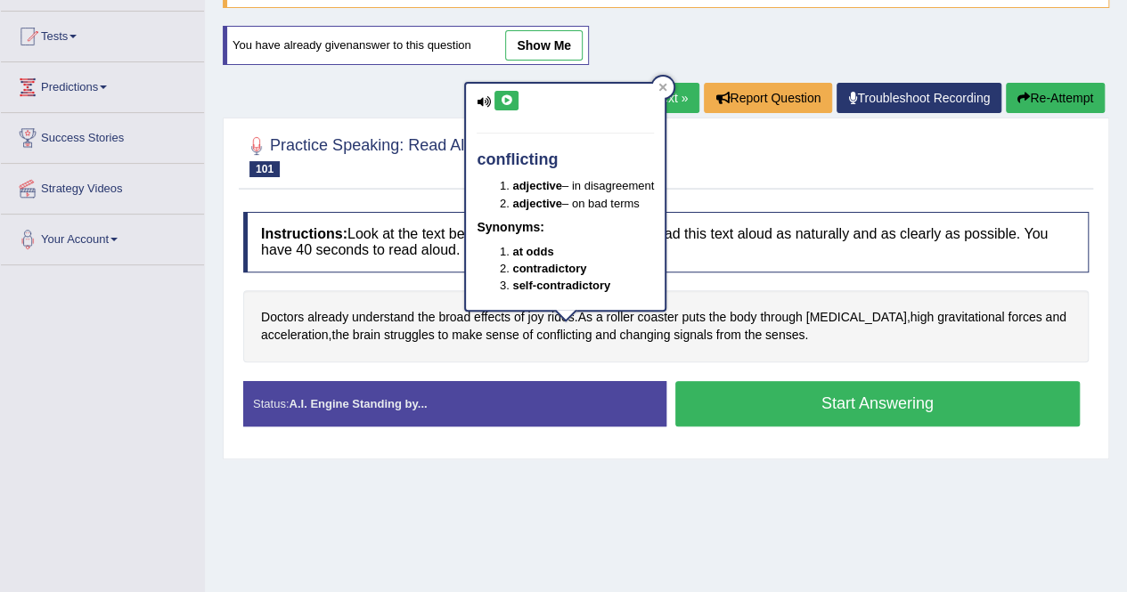
click at [503, 101] on icon at bounding box center [506, 100] width 13 height 11
drag, startPoint x: 669, startPoint y: 90, endPoint x: 647, endPoint y: 102, distance: 24.7
click at [667, 90] on icon at bounding box center [662, 87] width 9 height 9
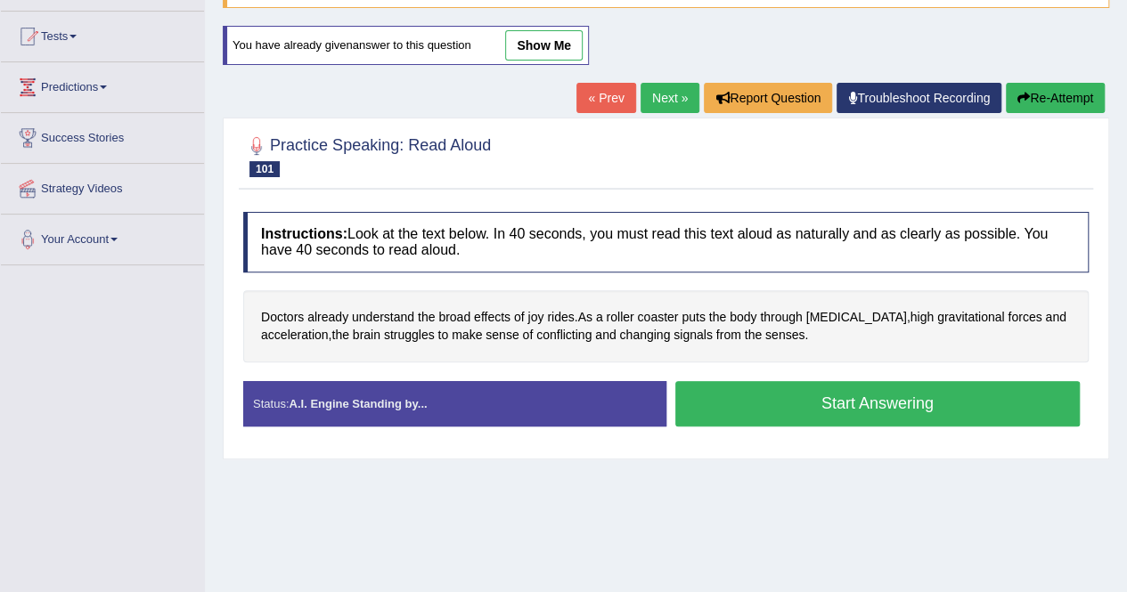
drag, startPoint x: 757, startPoint y: 411, endPoint x: 723, endPoint y: 409, distance: 33.9
click at [755, 411] on button "Start Answering" at bounding box center [877, 403] width 405 height 45
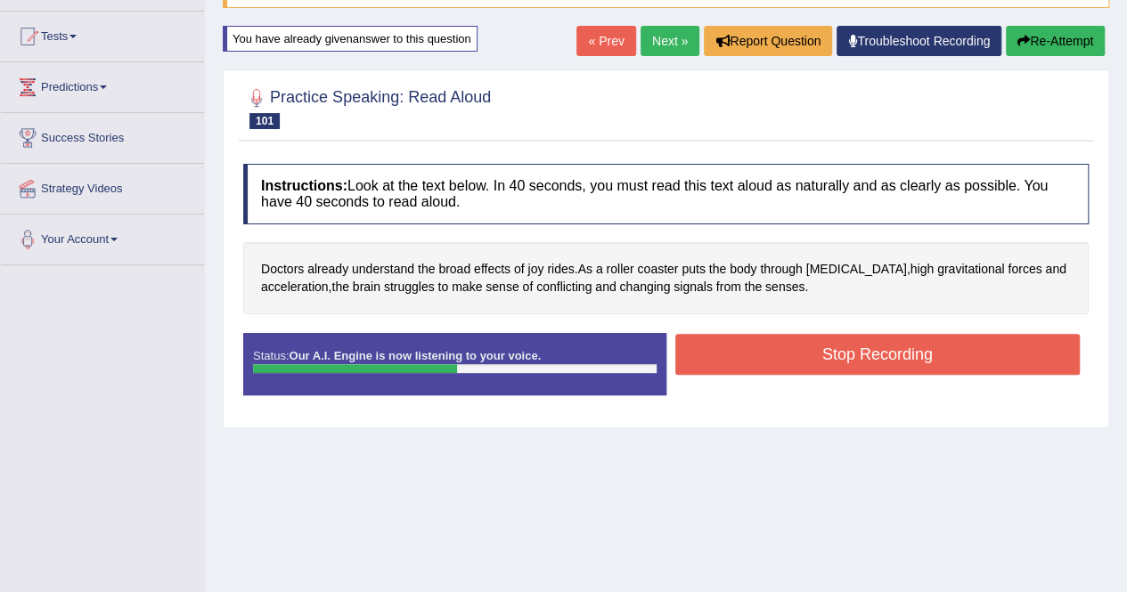
click at [839, 354] on button "Stop Recording" at bounding box center [877, 354] width 405 height 41
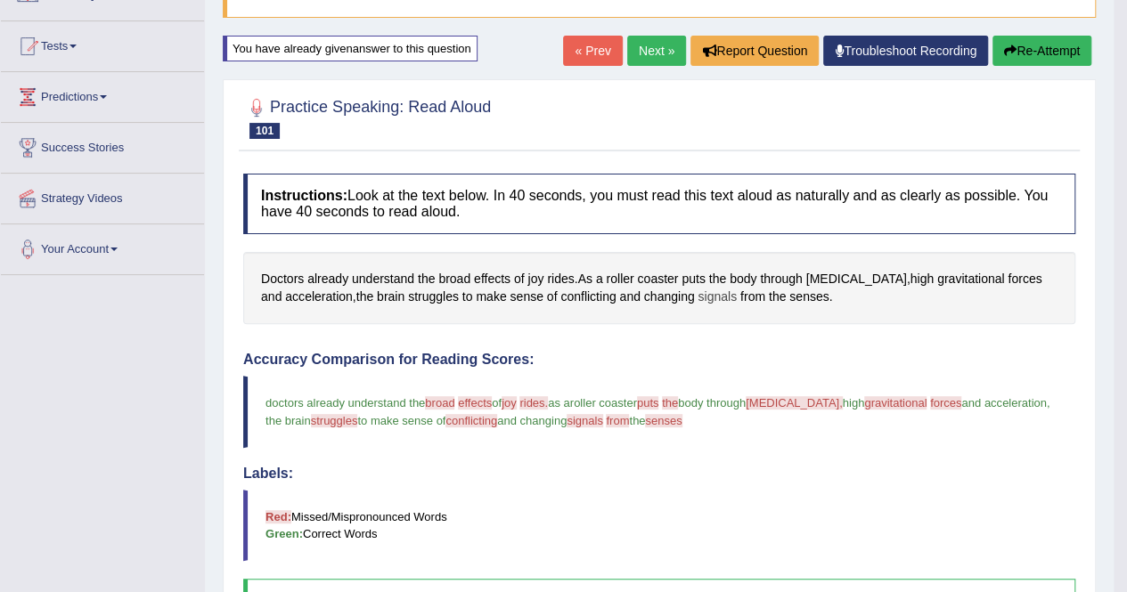
scroll to position [164, 0]
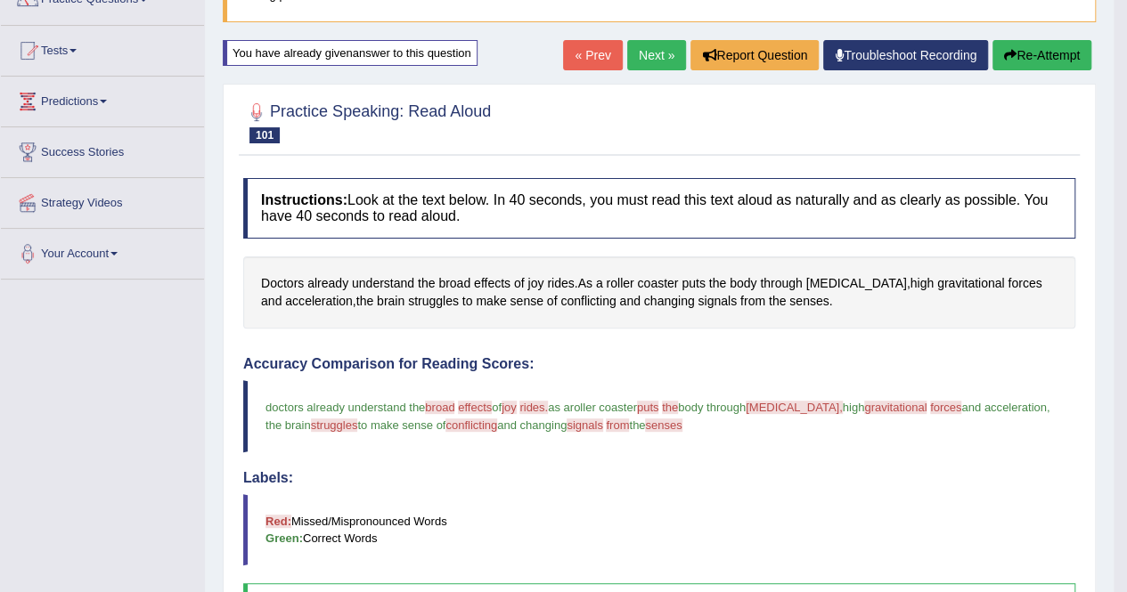
click at [657, 64] on link "Next »" at bounding box center [656, 55] width 59 height 30
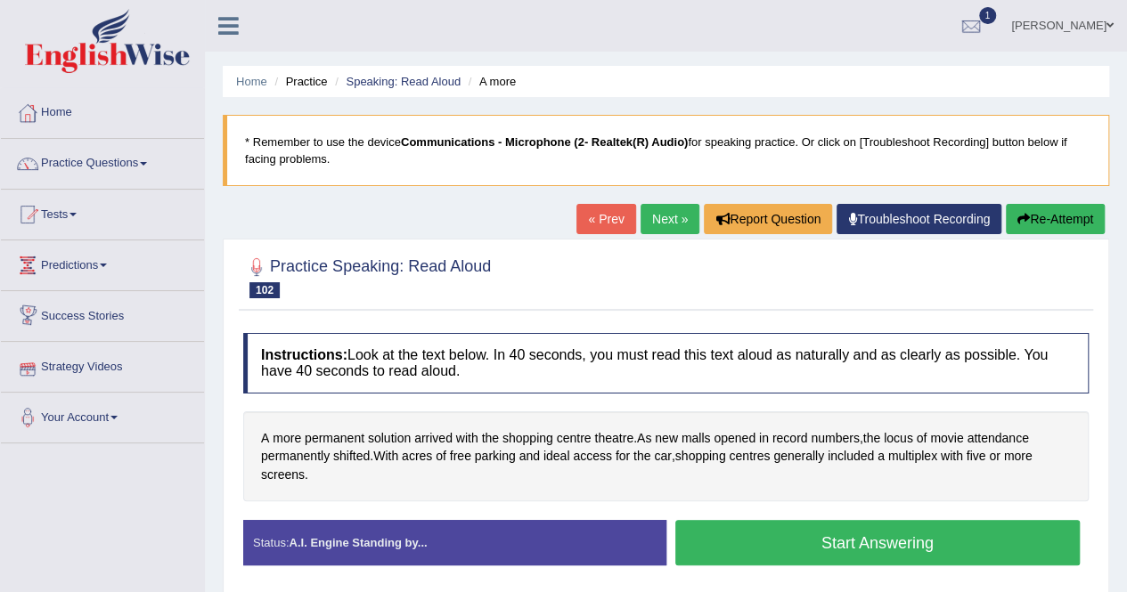
scroll to position [89, 0]
